Goal: Task Accomplishment & Management: Manage account settings

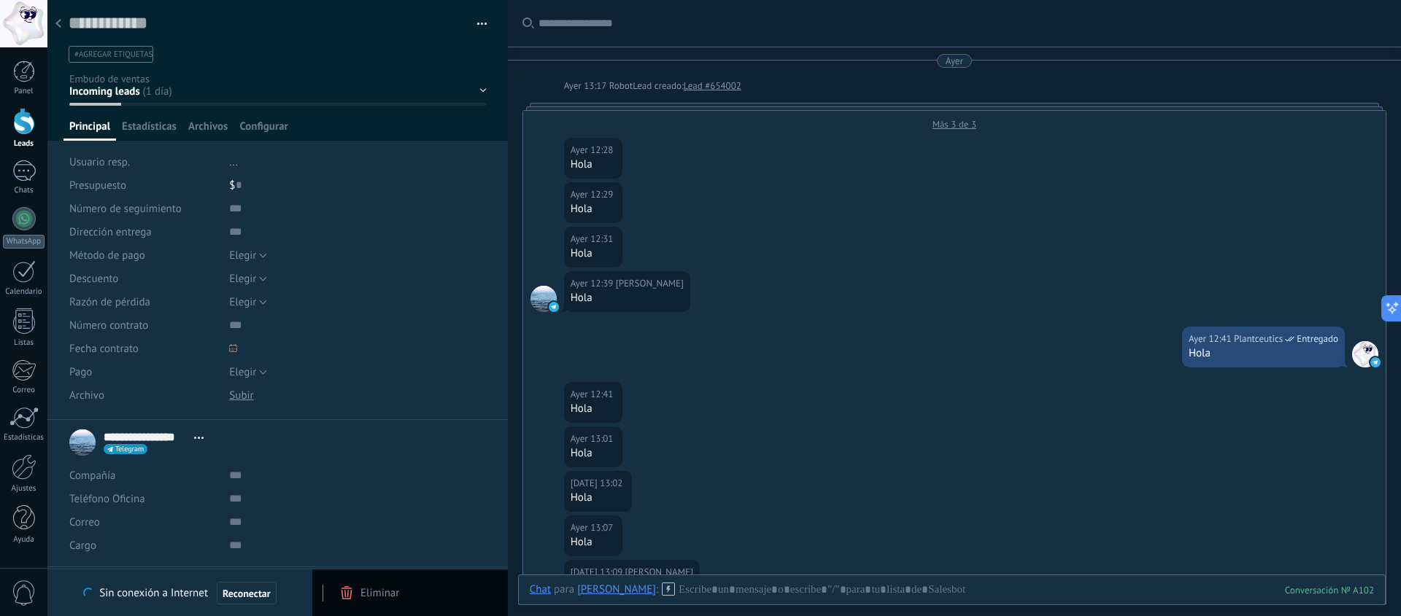
scroll to position [22, 0]
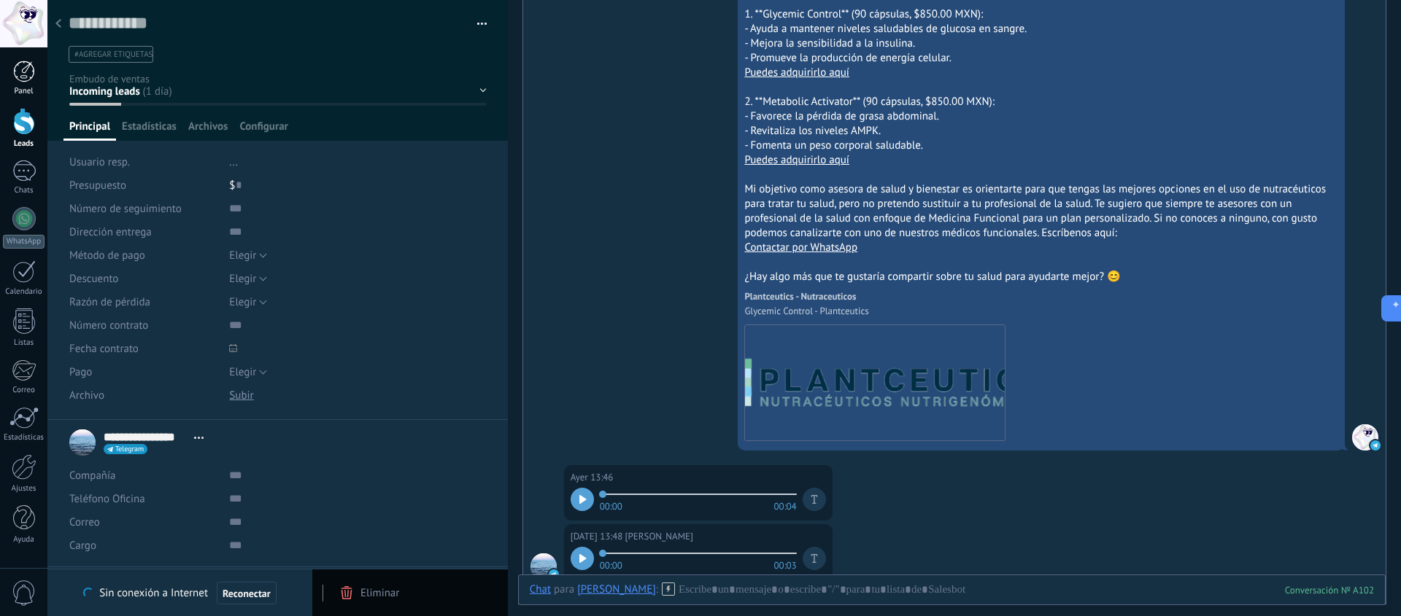
click at [19, 81] on div at bounding box center [24, 72] width 22 height 22
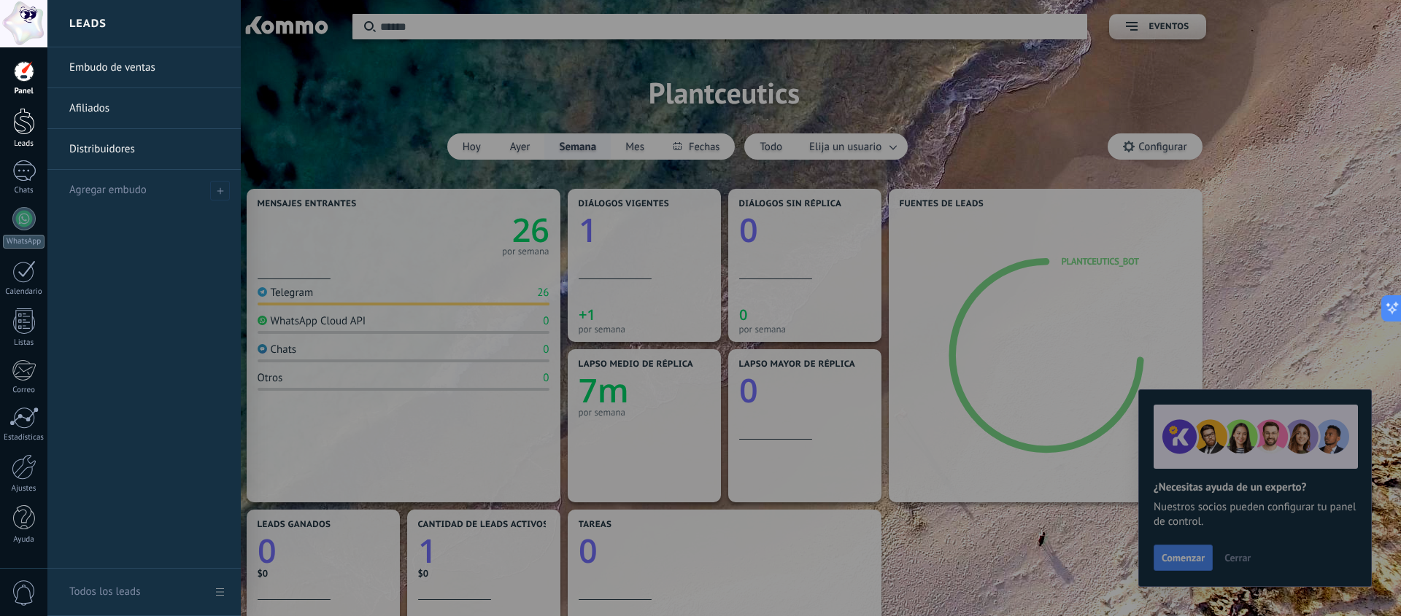
click at [28, 137] on link "Leads" at bounding box center [23, 128] width 47 height 41
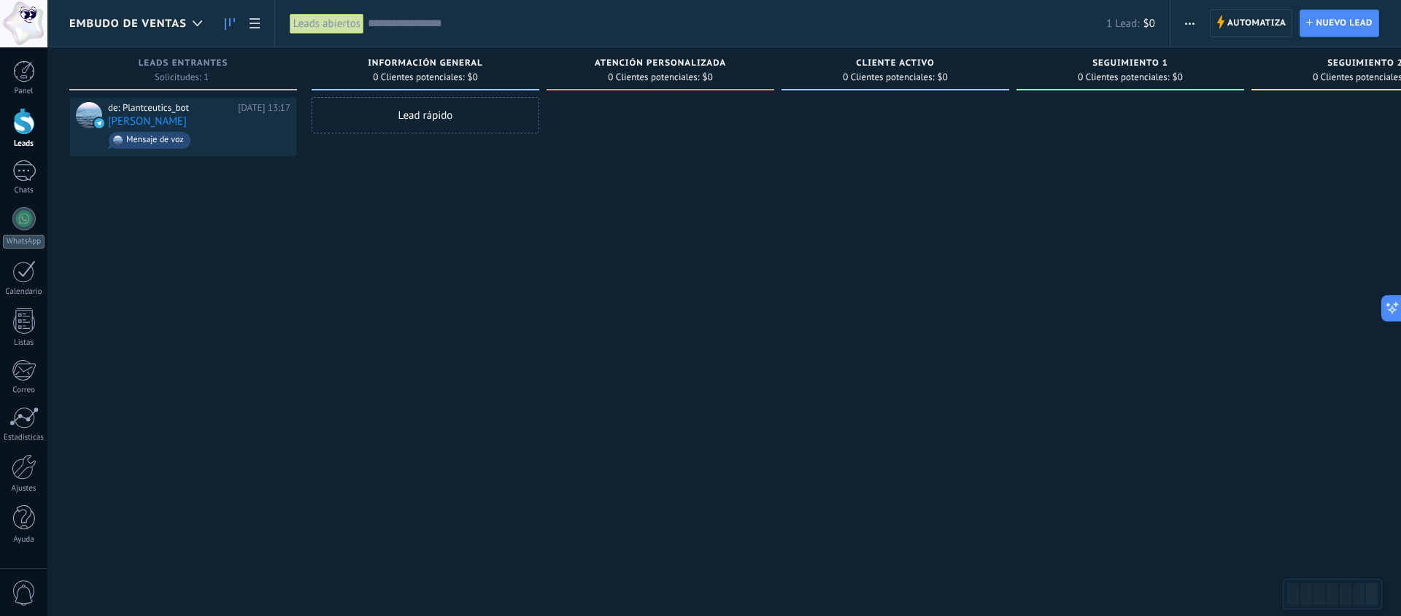
drag, startPoint x: 223, startPoint y: 188, endPoint x: 226, endPoint y: 171, distance: 16.5
click at [223, 188] on div "de: Plantceutics_bot 19.08.2025 13:17 Pablo Villanueva Mensaje de voz" at bounding box center [183, 310] width 228 height 426
click at [228, 120] on div "de: Plantceutics_bot 19.08.2025 13:17 Pablo Villanueva Mensaje de voz" at bounding box center [199, 127] width 182 height 50
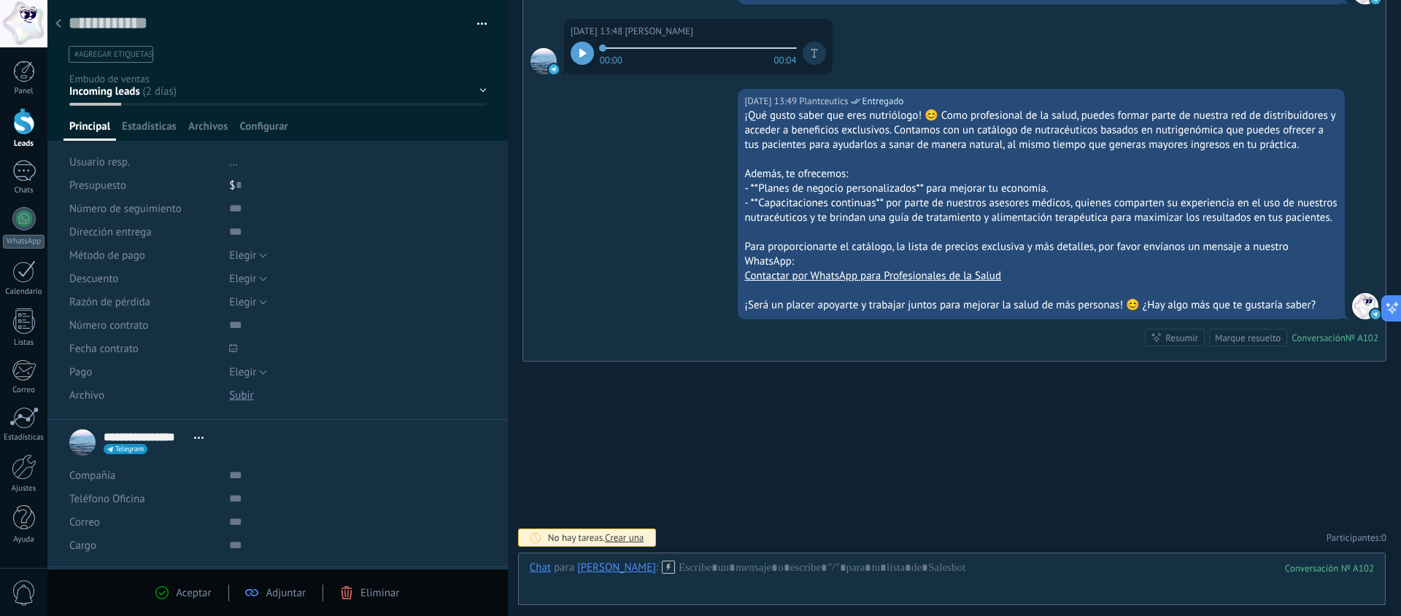
click at [61, 28] on icon at bounding box center [58, 23] width 6 height 9
